Goal: Communication & Community: Ask a question

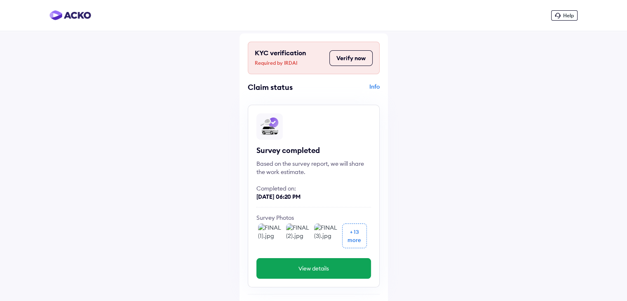
click at [556, 17] on icon at bounding box center [558, 16] width 6 height 6
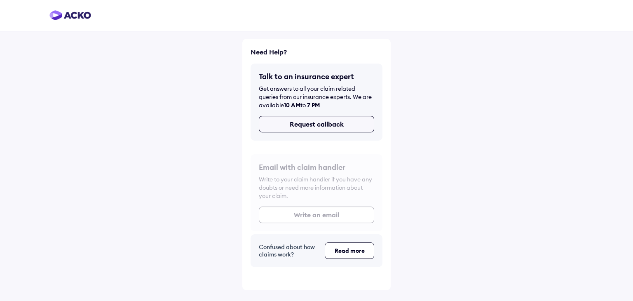
click at [350, 119] on button "Request callback" at bounding box center [316, 124] width 115 height 16
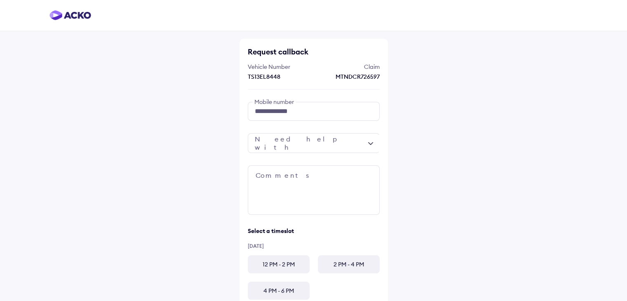
click at [354, 146] on div at bounding box center [314, 143] width 132 height 20
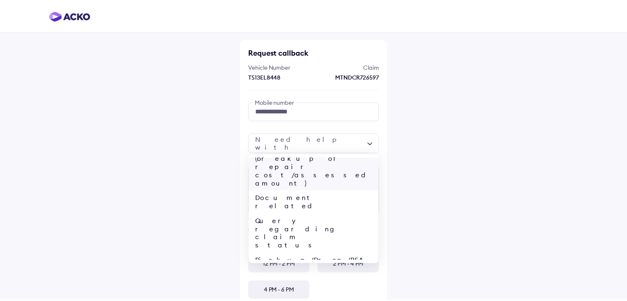
scroll to position [32, 0]
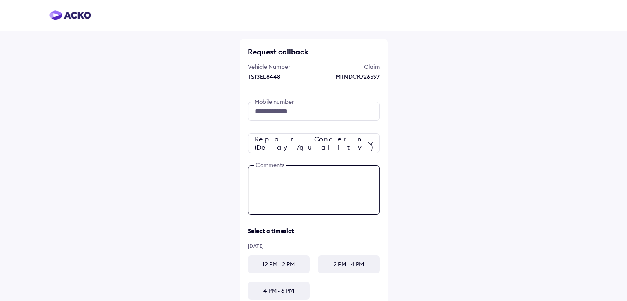
click at [317, 185] on textarea at bounding box center [314, 189] width 132 height 49
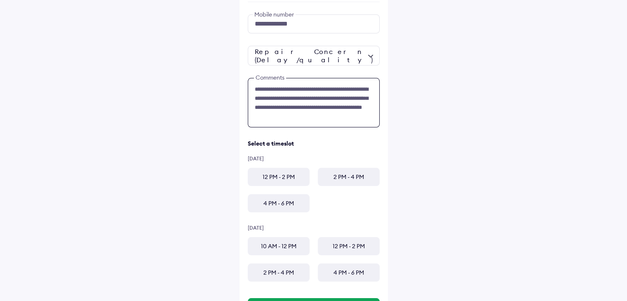
scroll to position [87, 0]
type textarea "**********"
click at [290, 176] on div "12 PM - 2 PM" at bounding box center [279, 177] width 62 height 18
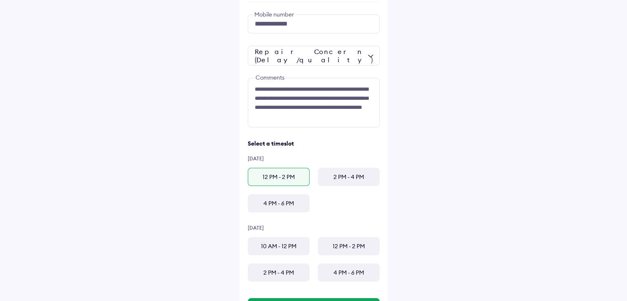
scroll to position [129, 0]
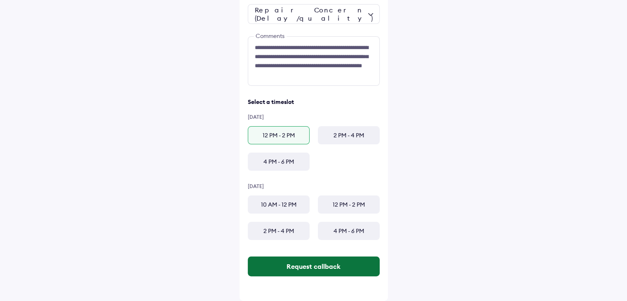
click at [324, 266] on button "Request callback" at bounding box center [314, 266] width 132 height 20
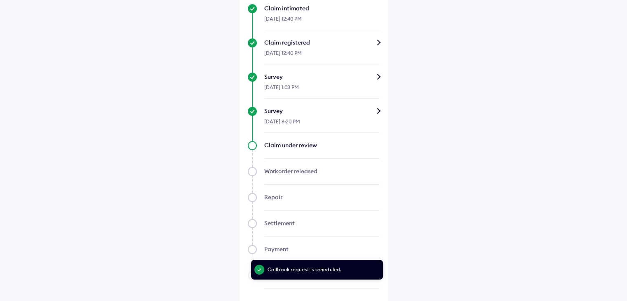
scroll to position [373, 0]
